Goal: Task Accomplishment & Management: Use online tool/utility

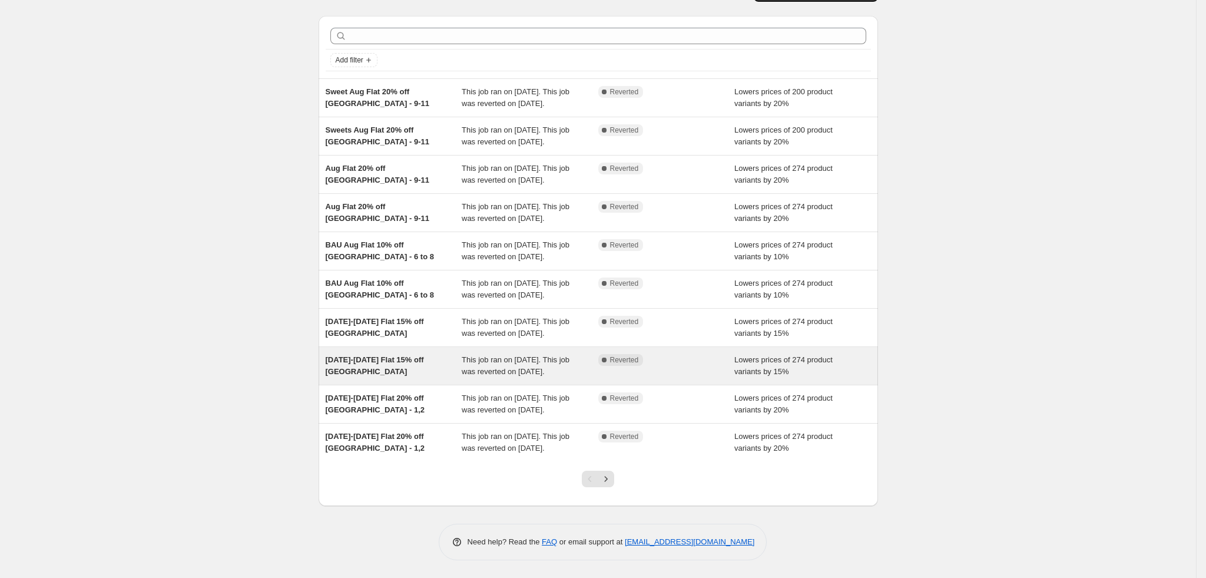
scroll to position [147, 0]
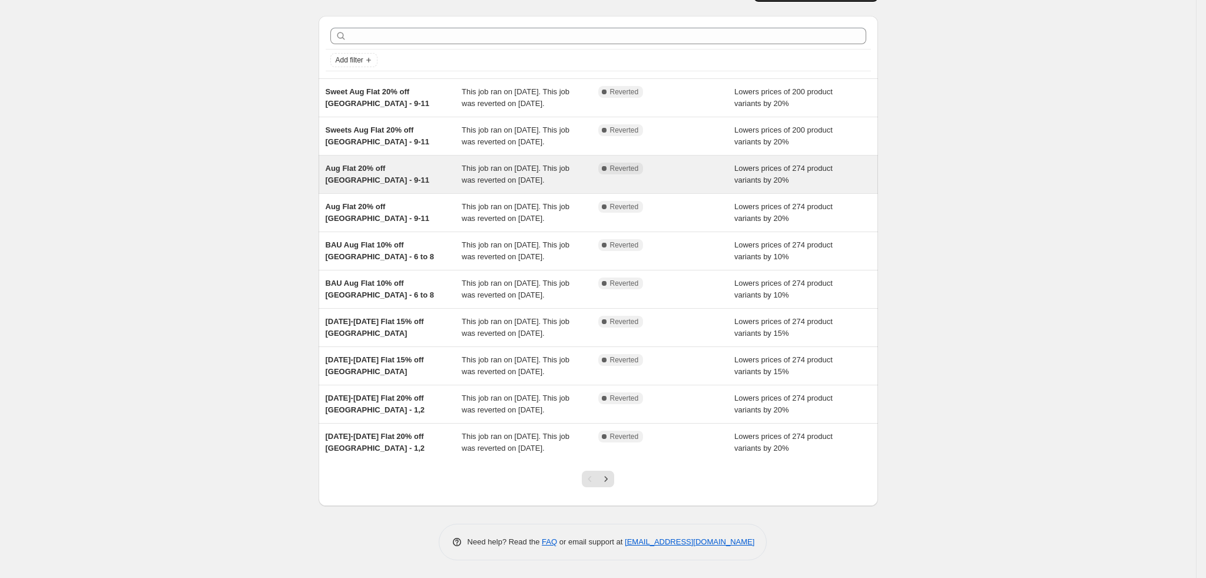
click at [373, 162] on div "Aug Flat 20% off [GEOGRAPHIC_DATA] - 9-11" at bounding box center [394, 174] width 137 height 24
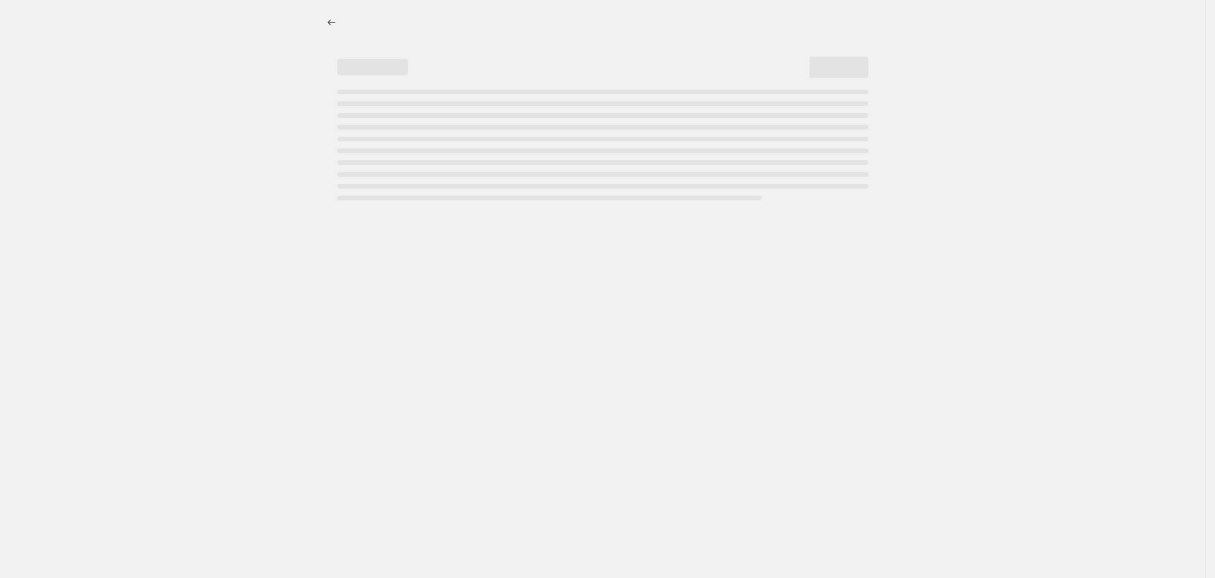
select select "percentage"
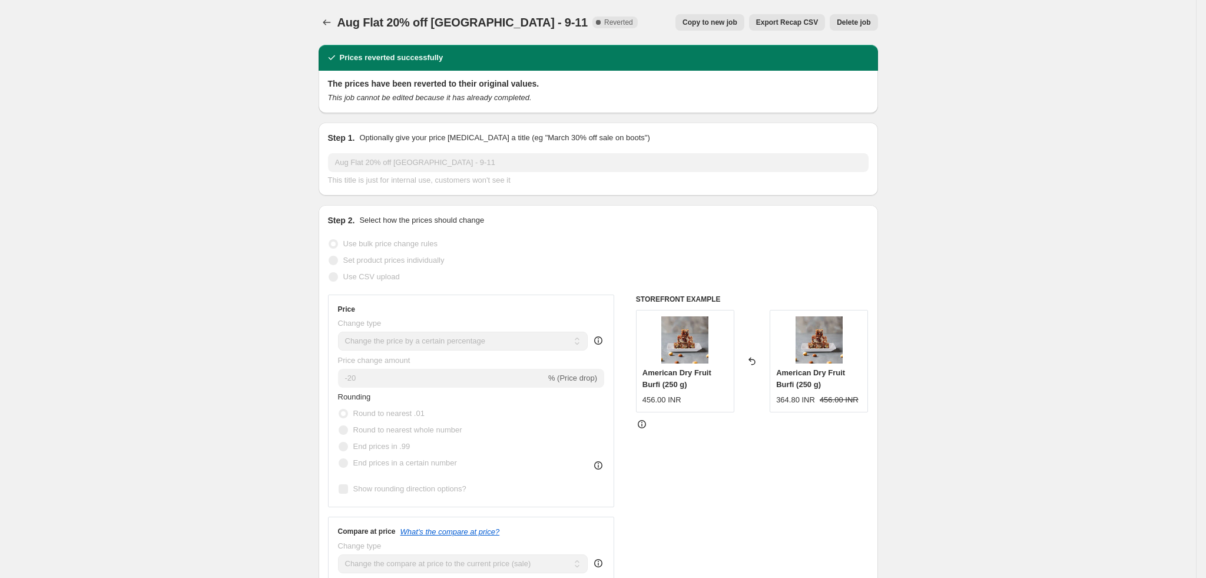
click at [693, 26] on span "Copy to new job" at bounding box center [709, 22] width 55 height 9
select select "percentage"
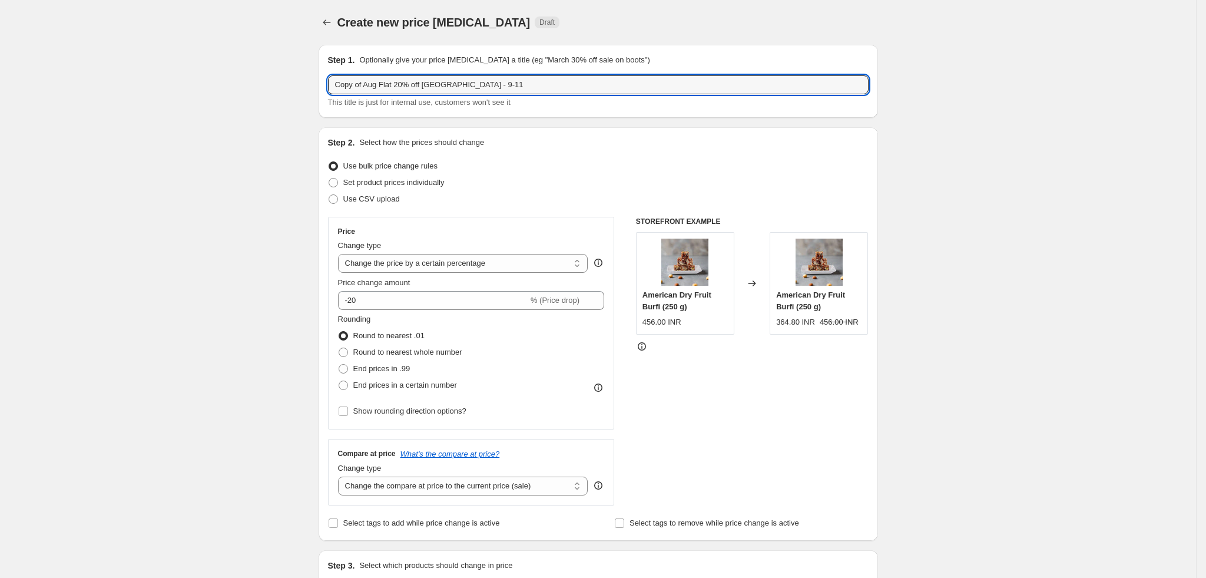
drag, startPoint x: 368, startPoint y: 86, endPoint x: 274, endPoint y: 68, distance: 95.3
drag, startPoint x: 423, startPoint y: 78, endPoint x: 546, endPoint y: 97, distance: 125.1
click at [546, 97] on div "Aug Flat 20% off [GEOGRAPHIC_DATA] - 9-11 This title is just for internal use, …" at bounding box center [598, 91] width 540 height 33
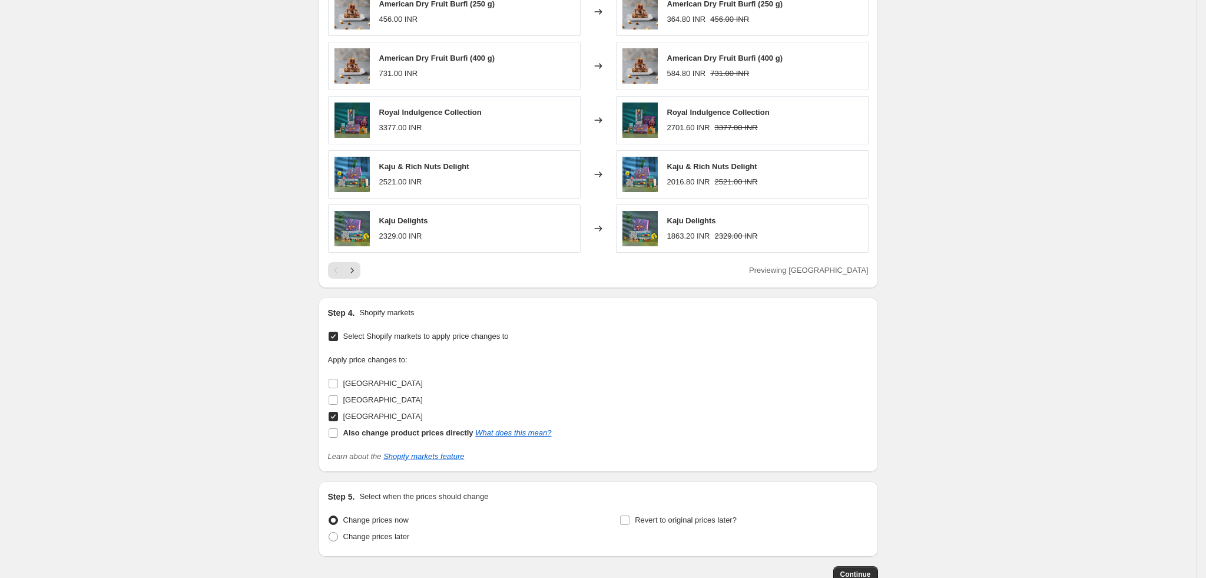
scroll to position [792, 0]
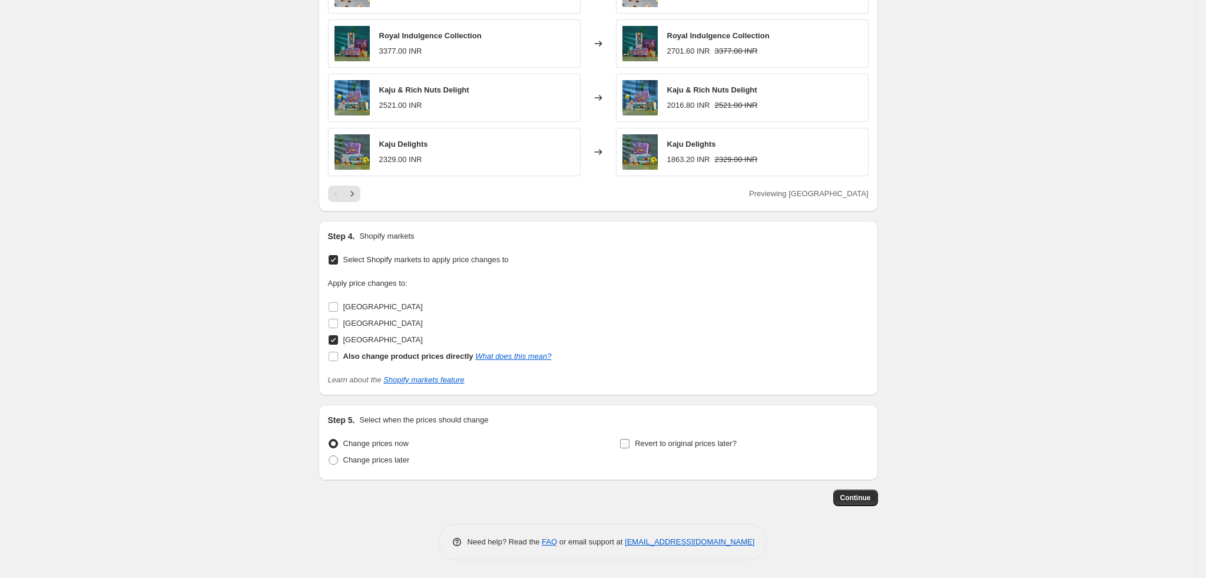
type input "Aug Flat 20% off [GEOGRAPHIC_DATA] -14-16"
click at [653, 439] on span "Revert to original prices later?" at bounding box center [686, 443] width 102 height 9
click at [629, 439] on input "Revert to original prices later?" at bounding box center [624, 443] width 9 height 9
checkbox input "true"
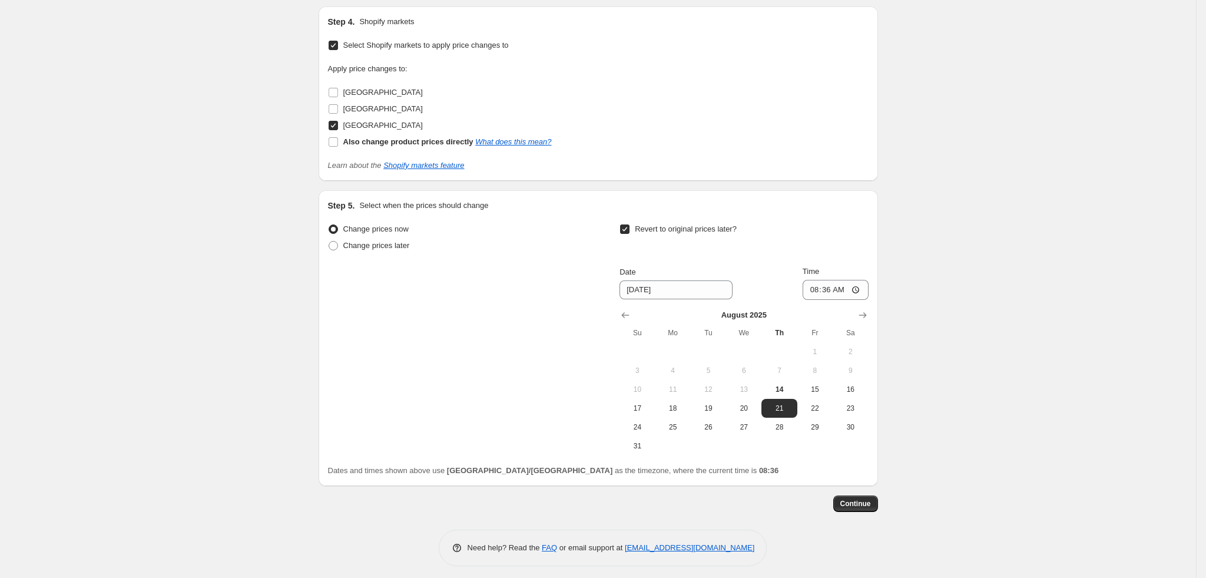
scroll to position [1012, 0]
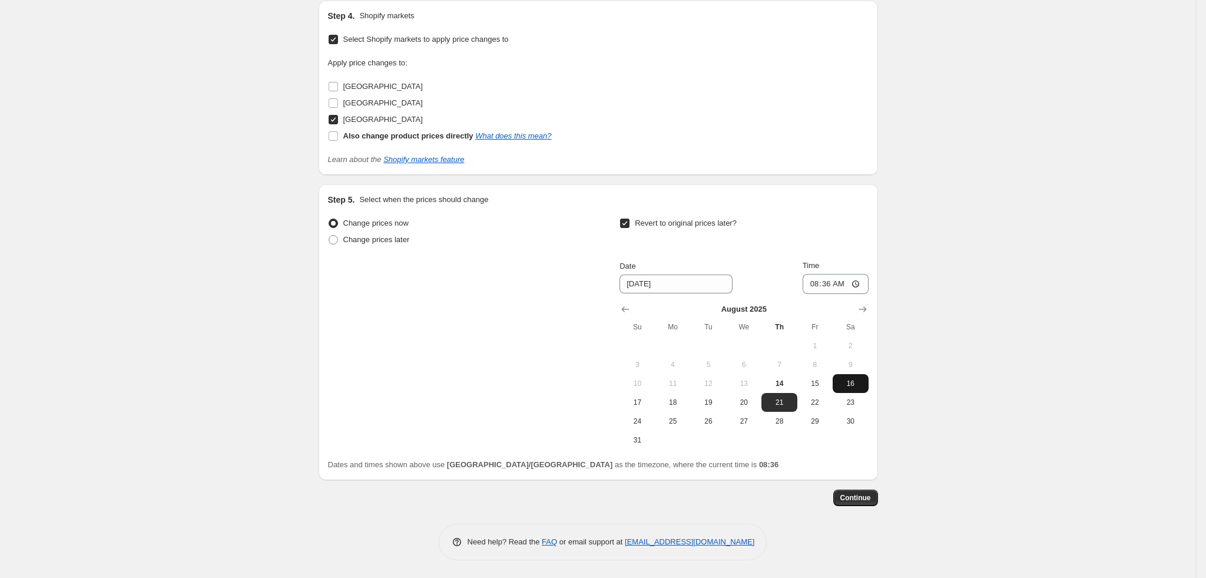
click at [838, 386] on button "16" at bounding box center [850, 383] width 35 height 19
type input "[DATE]"
click at [817, 280] on input "08:36" at bounding box center [835, 284] width 66 height 20
type input "23:55"
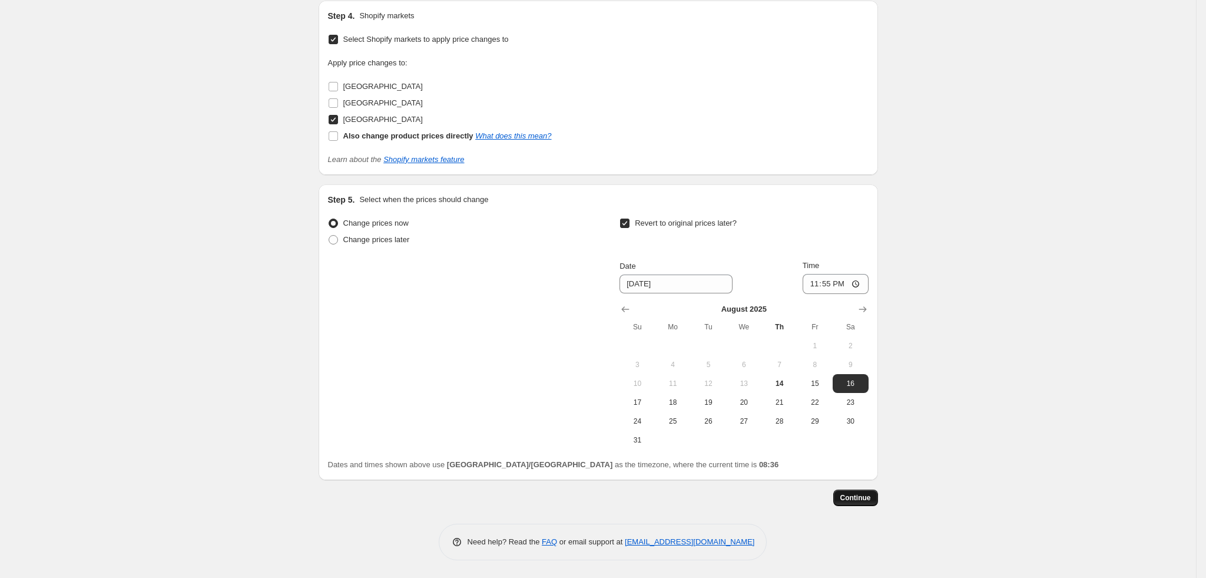
click at [854, 499] on span "Continue" at bounding box center [855, 497] width 31 height 9
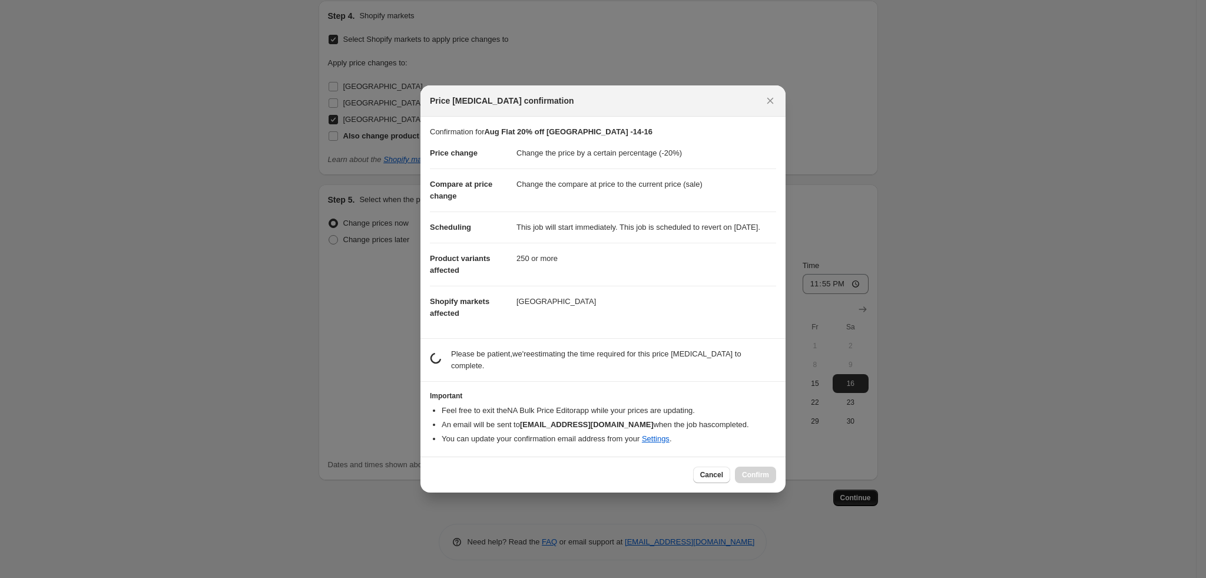
scroll to position [0, 0]
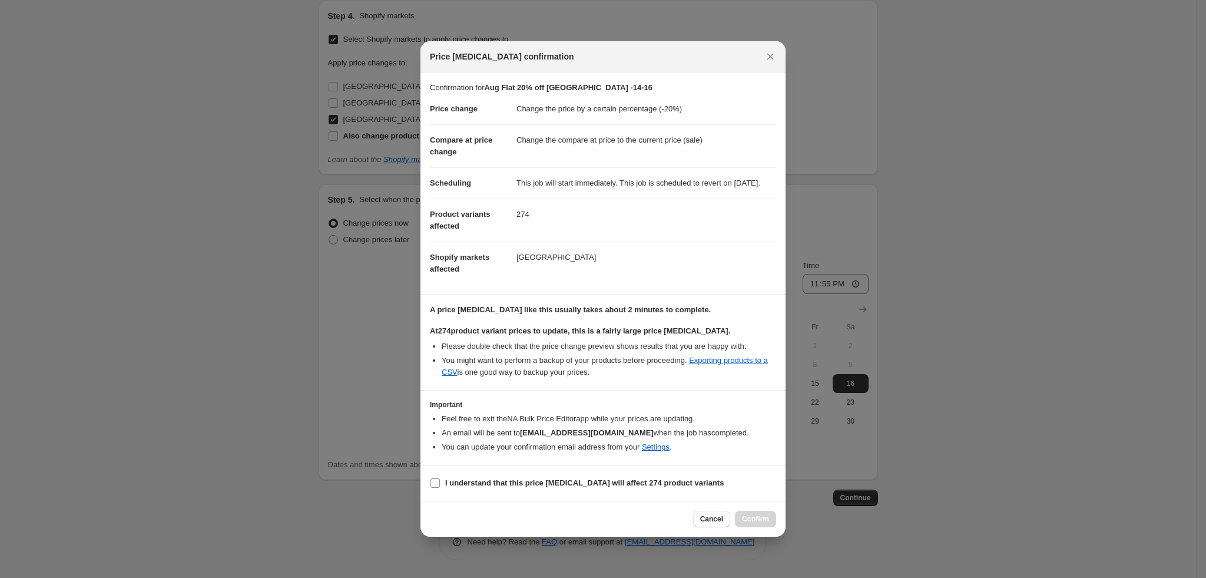
click at [521, 489] on span "I understand that this price [MEDICAL_DATA] will affect 274 product variants" at bounding box center [584, 483] width 278 height 12
click at [440, 487] on input "I understand that this price [MEDICAL_DATA] will affect 274 product variants" at bounding box center [434, 482] width 9 height 9
checkbox input "true"
click at [753, 520] on button "Confirm" at bounding box center [755, 518] width 41 height 16
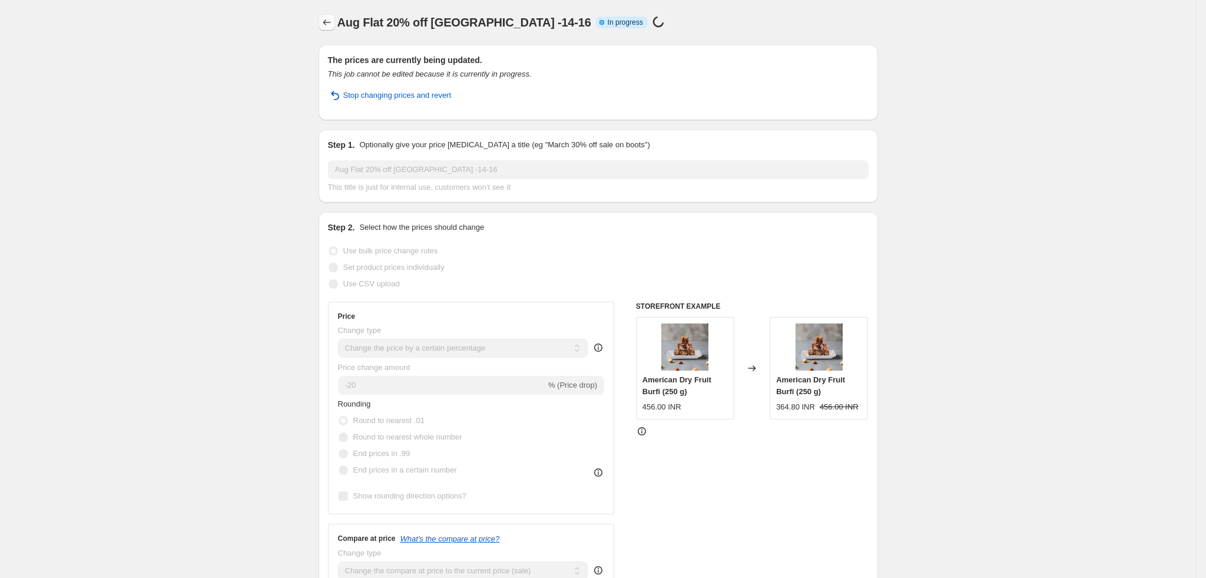
click at [328, 23] on icon "Price change jobs" at bounding box center [327, 22] width 8 height 6
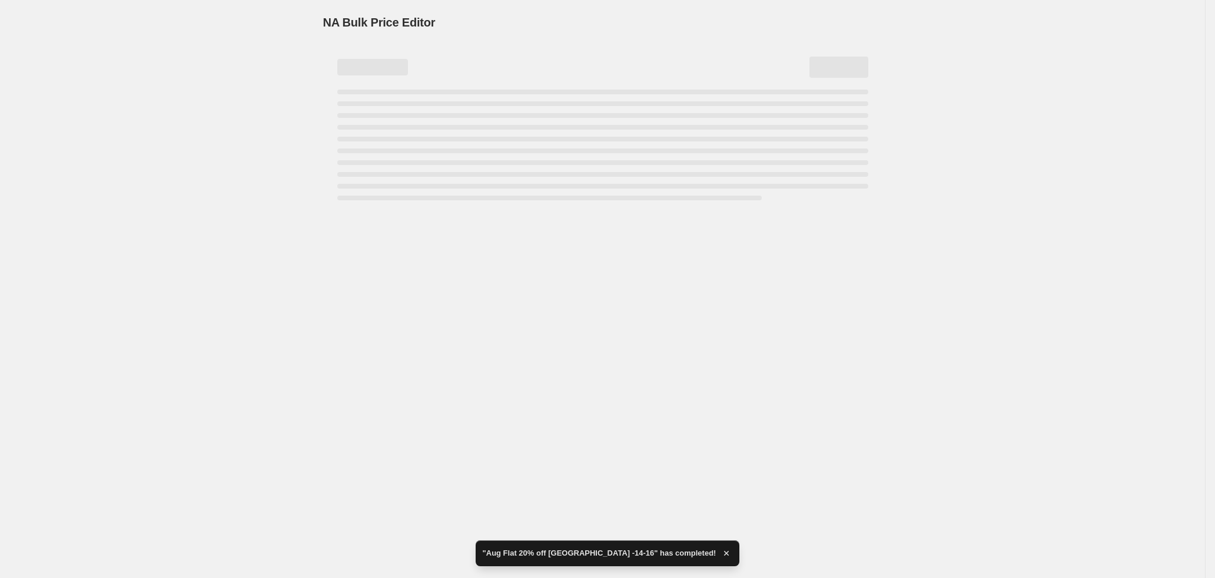
click at [380, 329] on div "NA Bulk Price Editor. This page is ready NA Bulk Price Editor" at bounding box center [602, 289] width 1205 height 578
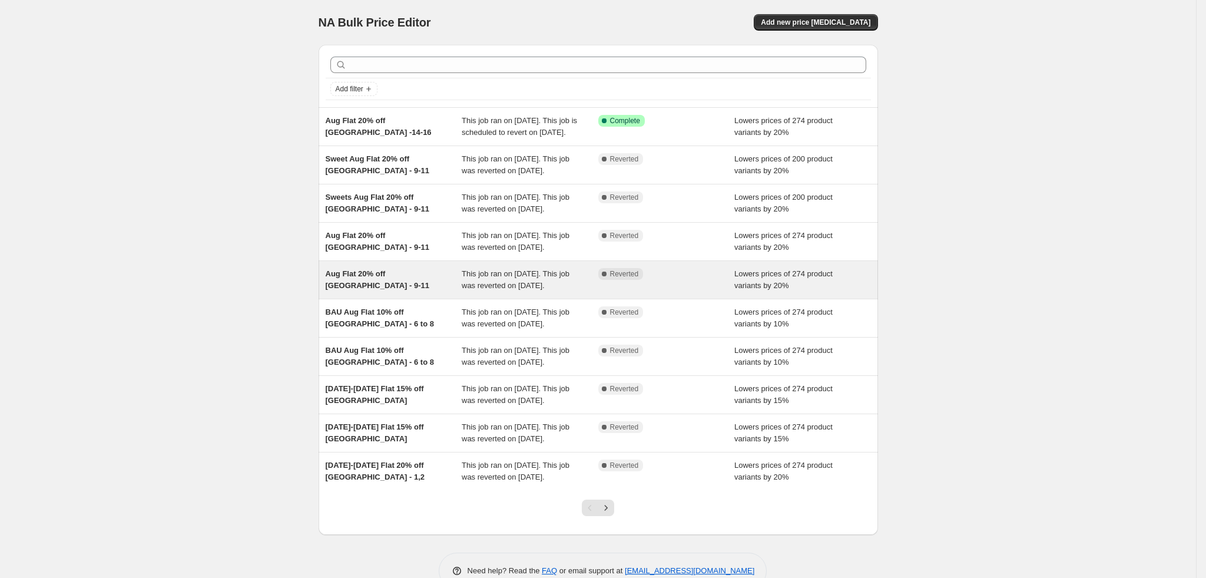
click at [397, 291] on div "Aug Flat 20% off [GEOGRAPHIC_DATA] - 9-11" at bounding box center [394, 280] width 137 height 24
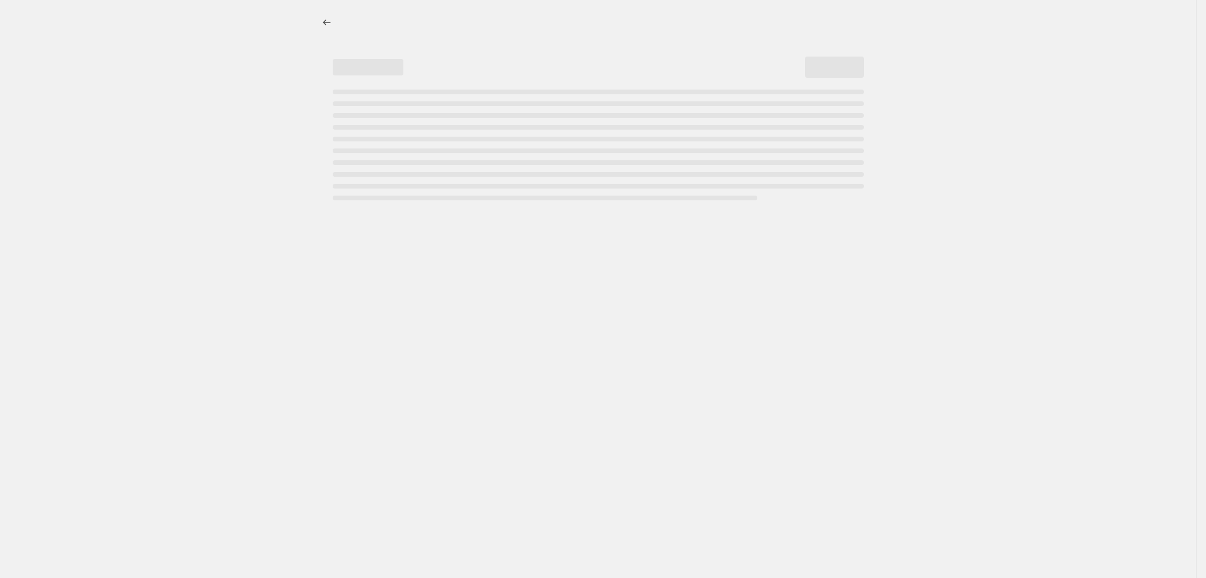
select select "percentage"
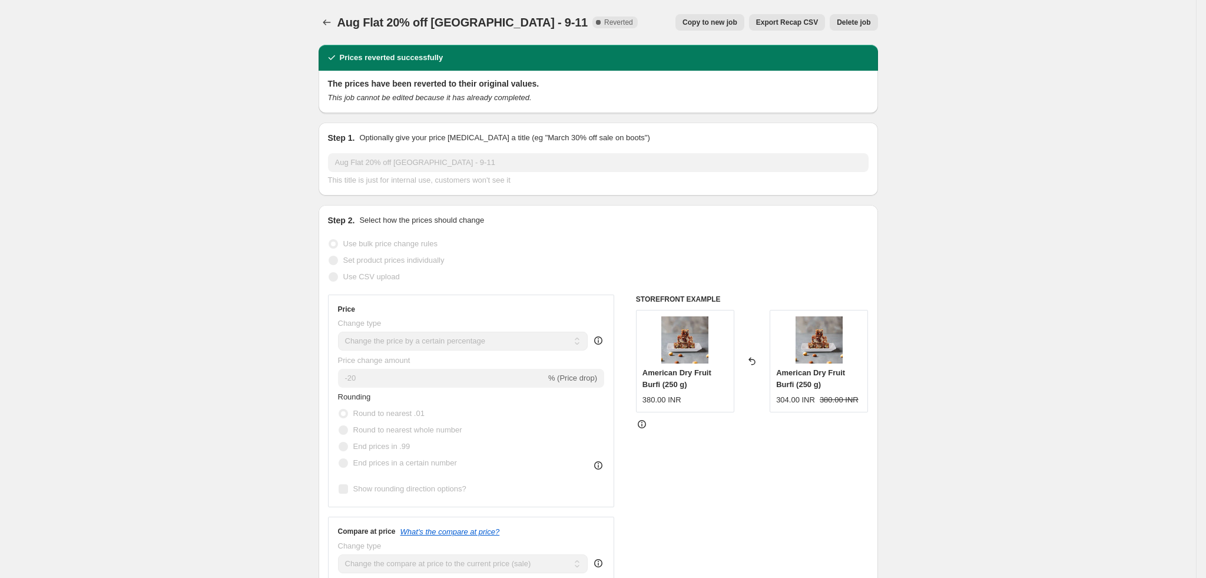
click at [721, 16] on button "Copy to new job" at bounding box center [709, 22] width 69 height 16
select select "percentage"
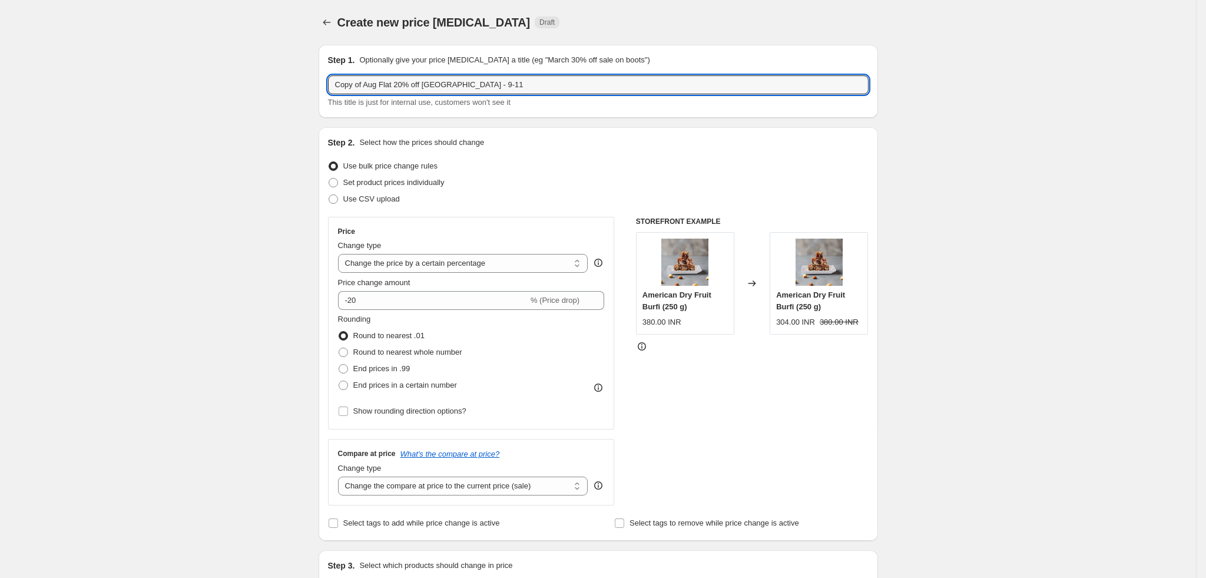
drag, startPoint x: 372, startPoint y: 82, endPoint x: 255, endPoint y: 75, distance: 116.8
click at [458, 86] on input "Aug Flat 20% off [GEOGRAPHIC_DATA] - 9-11" at bounding box center [598, 84] width 540 height 19
type input "Aug Flat 20% off [GEOGRAPHIC_DATA] - 14-16"
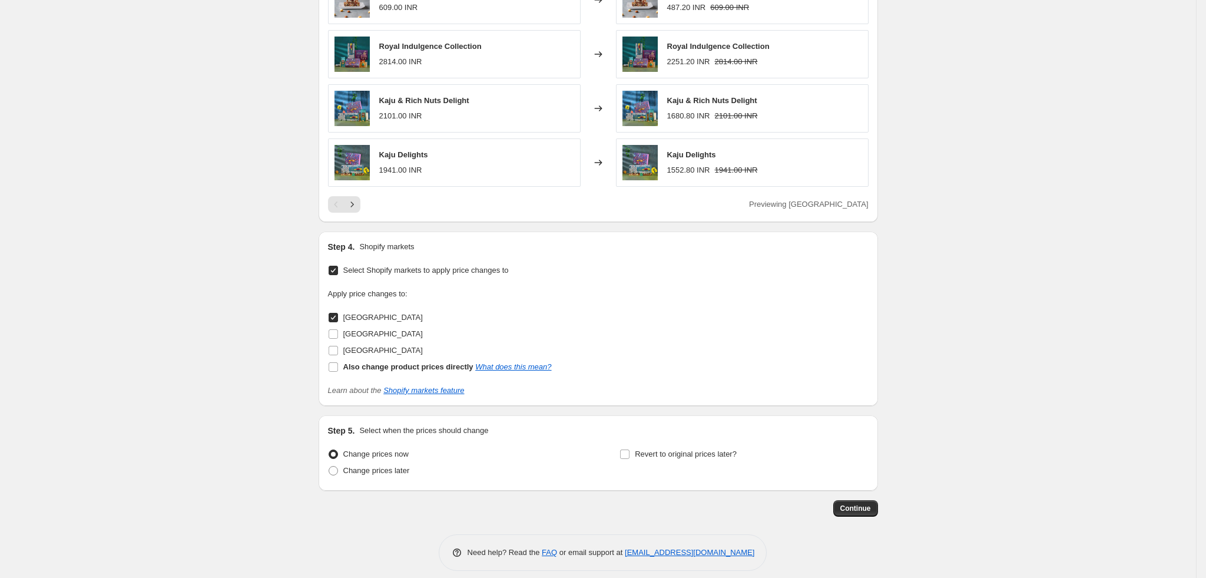
scroll to position [792, 0]
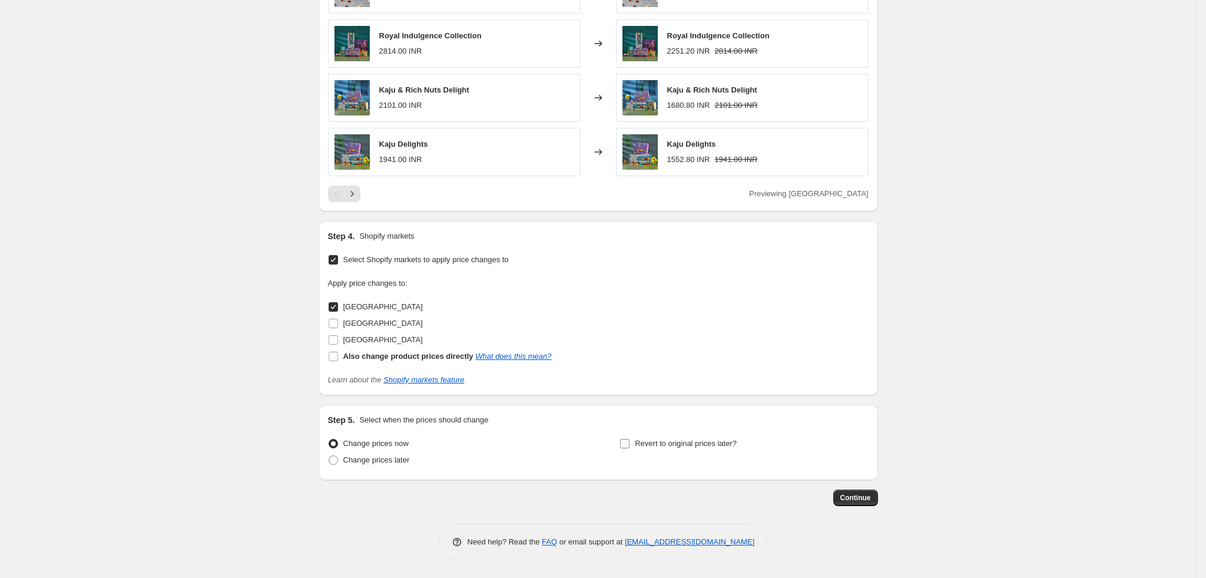
click at [661, 444] on span "Revert to original prices later?" at bounding box center [686, 443] width 102 height 9
click at [629, 444] on input "Revert to original prices later?" at bounding box center [624, 443] width 9 height 9
checkbox input "true"
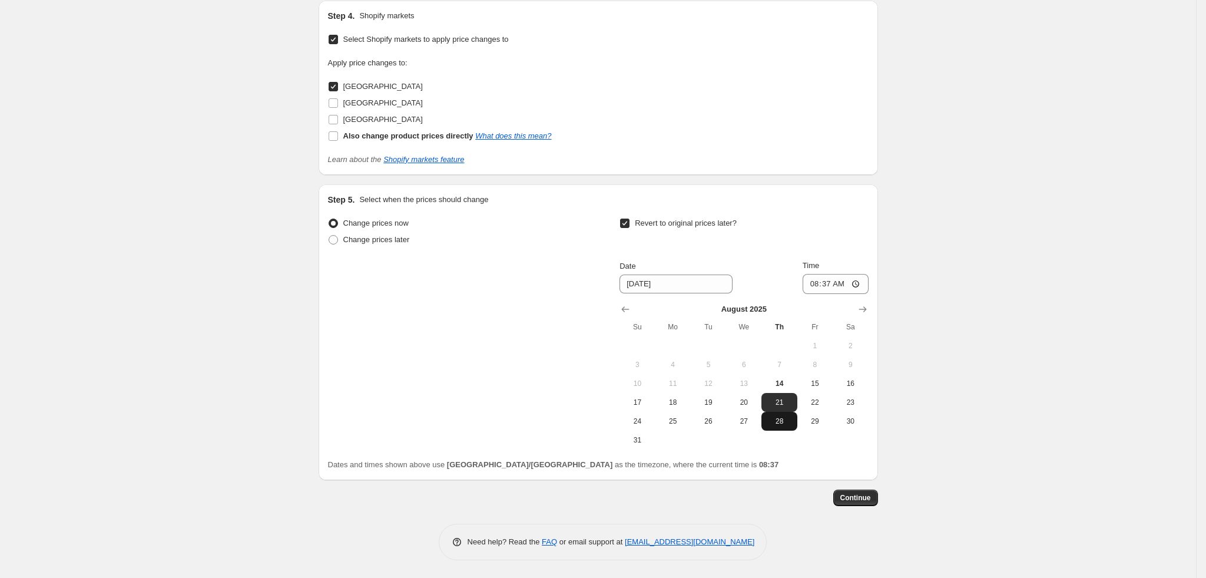
scroll to position [1012, 0]
click at [852, 384] on span "16" at bounding box center [850, 383] width 26 height 9
type input "[DATE]"
click at [815, 284] on input "08:37" at bounding box center [835, 284] width 66 height 20
type input "23:55"
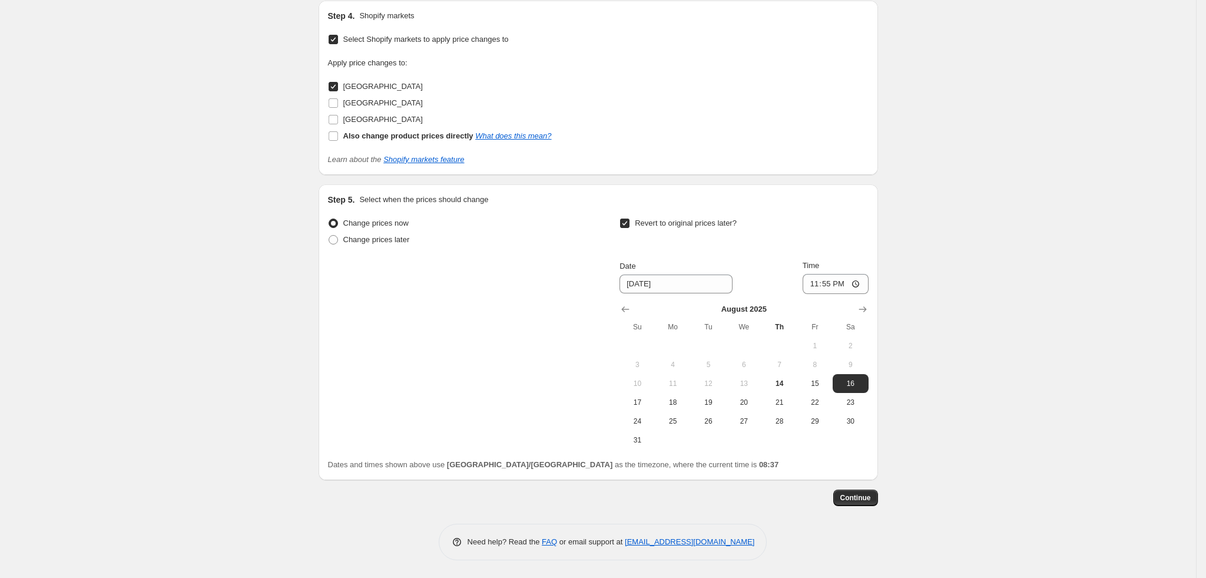
click at [861, 492] on button "Continue" at bounding box center [855, 497] width 45 height 16
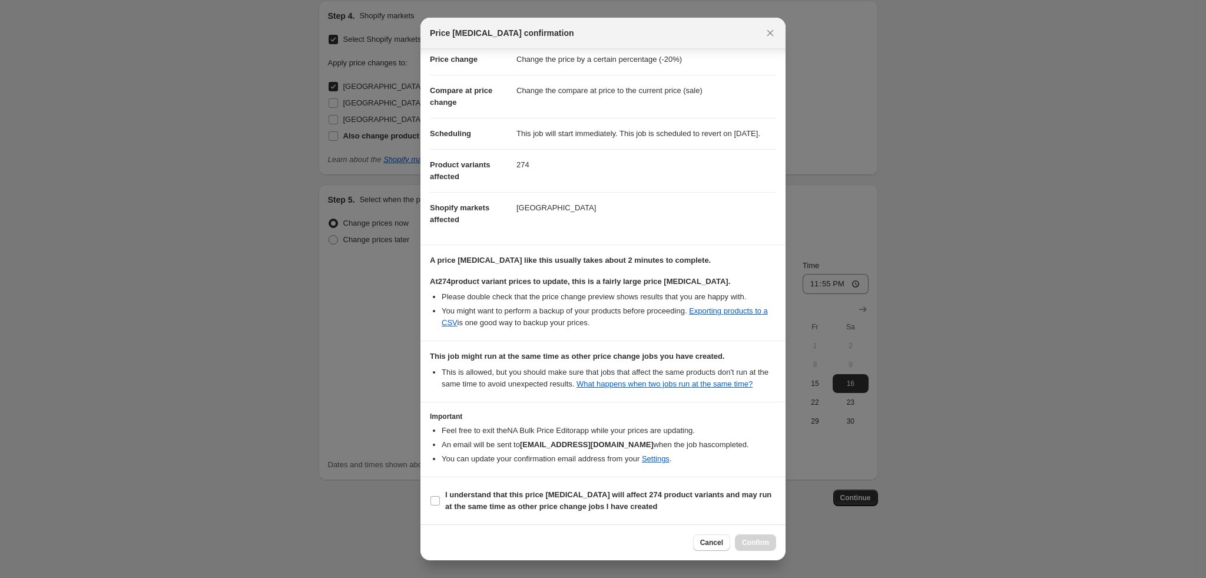
scroll to position [62, 0]
click at [490, 497] on b "I understand that this price [MEDICAL_DATA] will affect 274 product variants an…" at bounding box center [608, 500] width 326 height 21
click at [440, 497] on input "I understand that this price [MEDICAL_DATA] will affect 274 product variants an…" at bounding box center [434, 500] width 9 height 9
checkbox input "true"
click at [762, 545] on span "Confirm" at bounding box center [755, 542] width 27 height 9
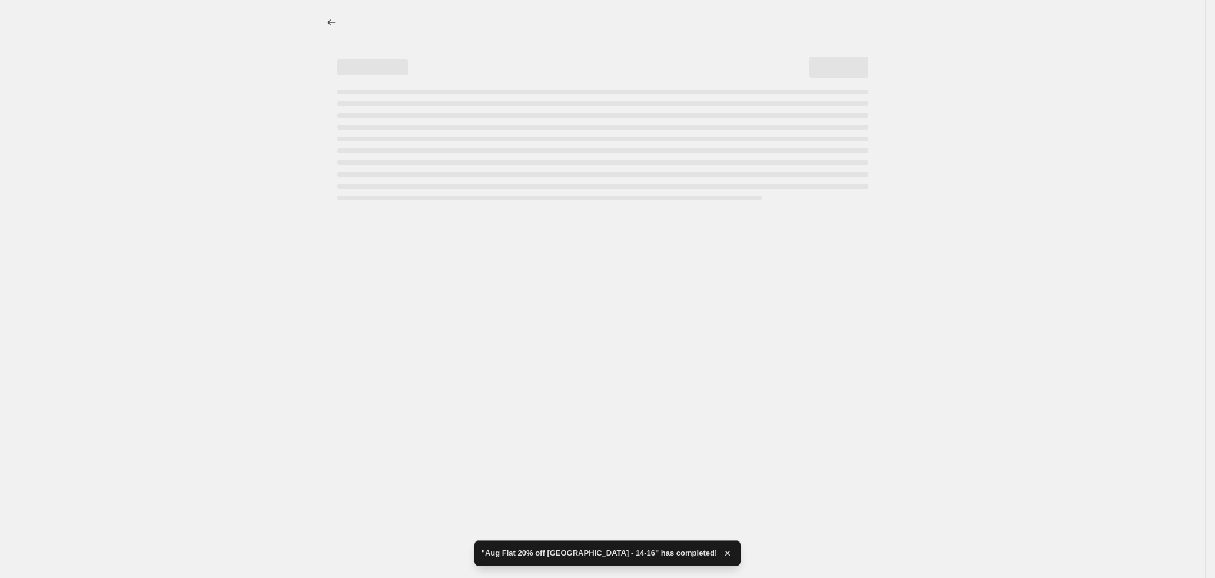
select select "percentage"
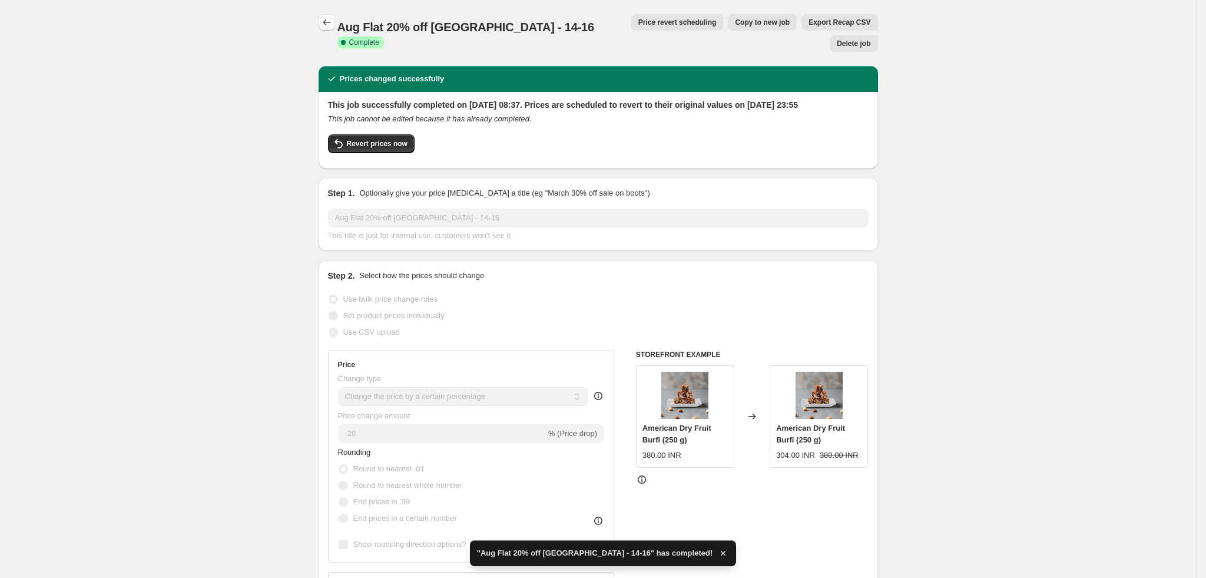
click at [335, 24] on button "Price change jobs" at bounding box center [327, 22] width 16 height 16
